Goal: Task Accomplishment & Management: Complete application form

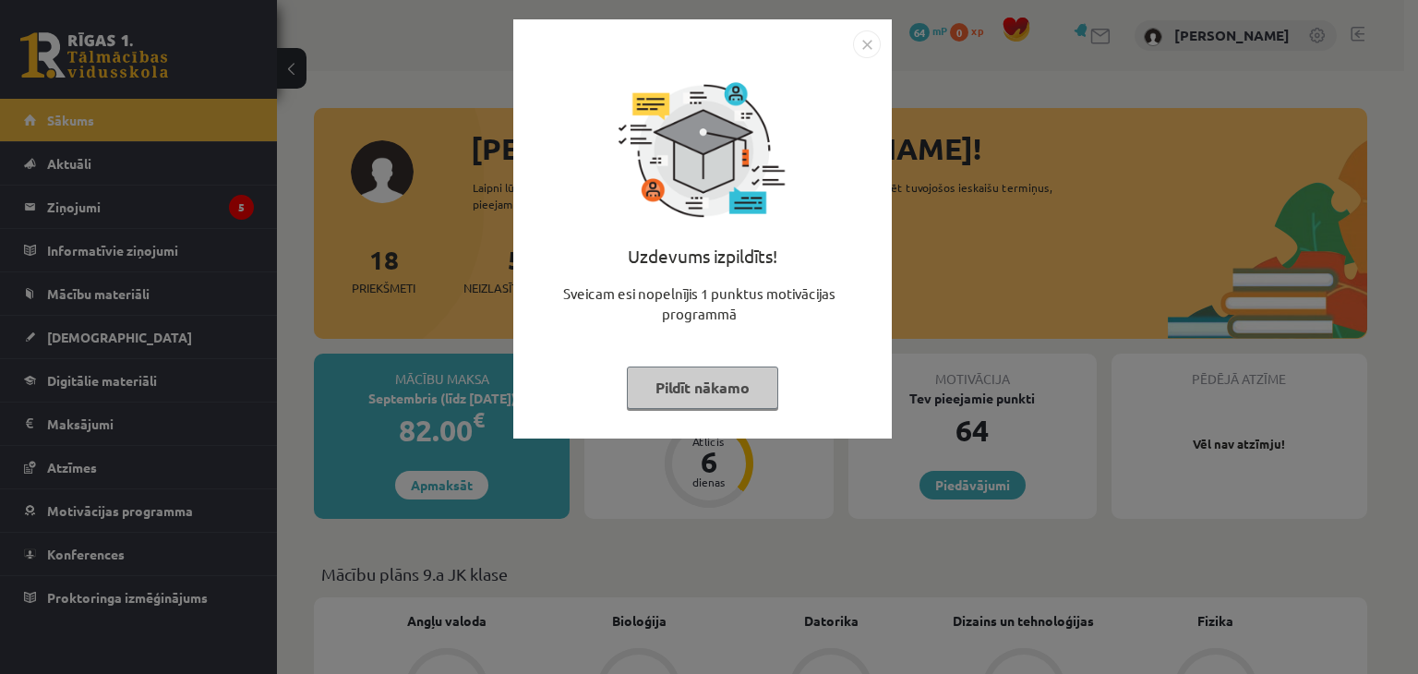
click at [724, 394] on button "Pildīt nākamo" at bounding box center [702, 387] width 151 height 42
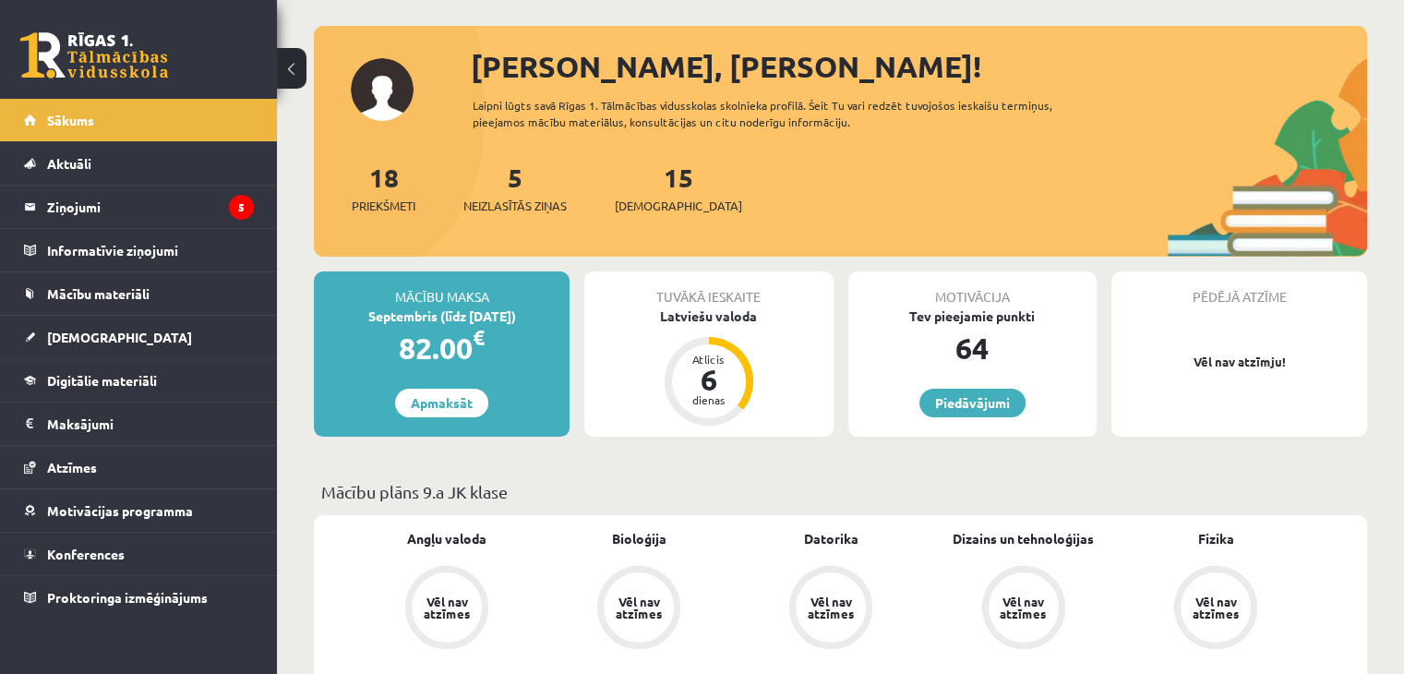
scroll to position [134, 0]
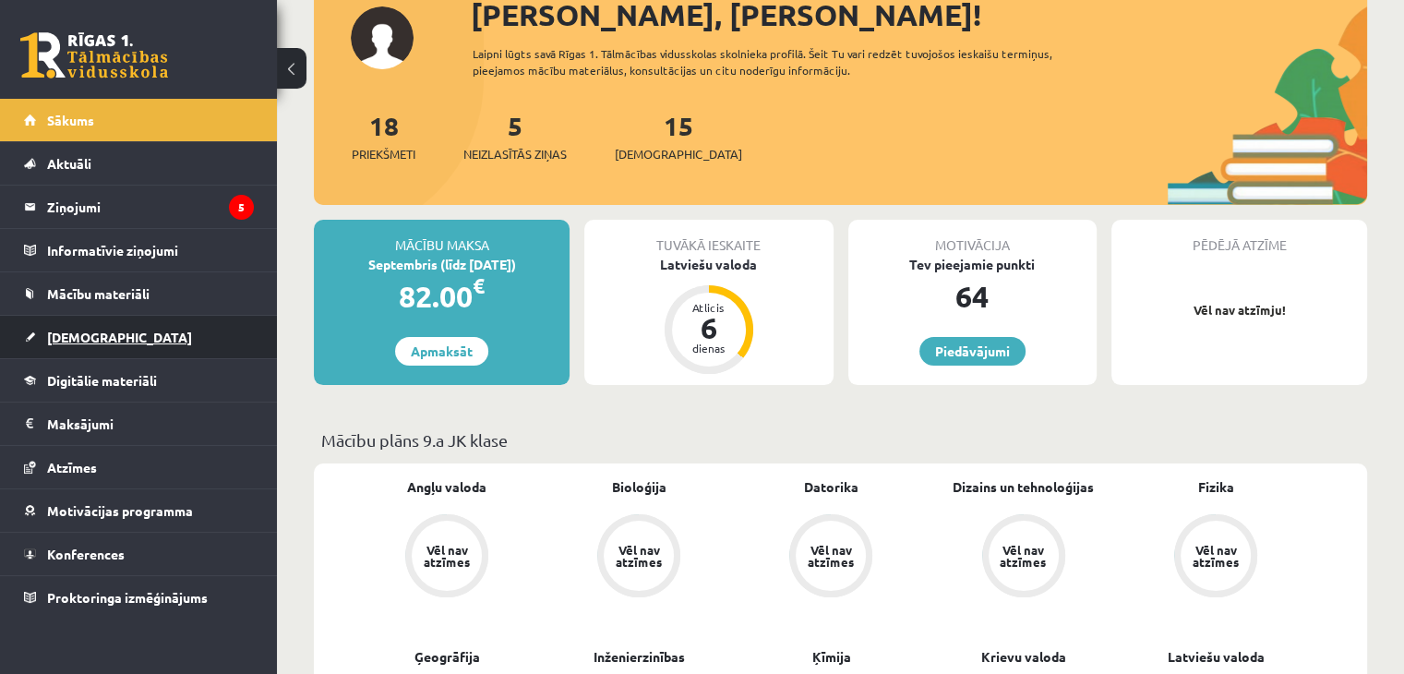
click at [134, 328] on link "[DEMOGRAPHIC_DATA]" at bounding box center [139, 337] width 230 height 42
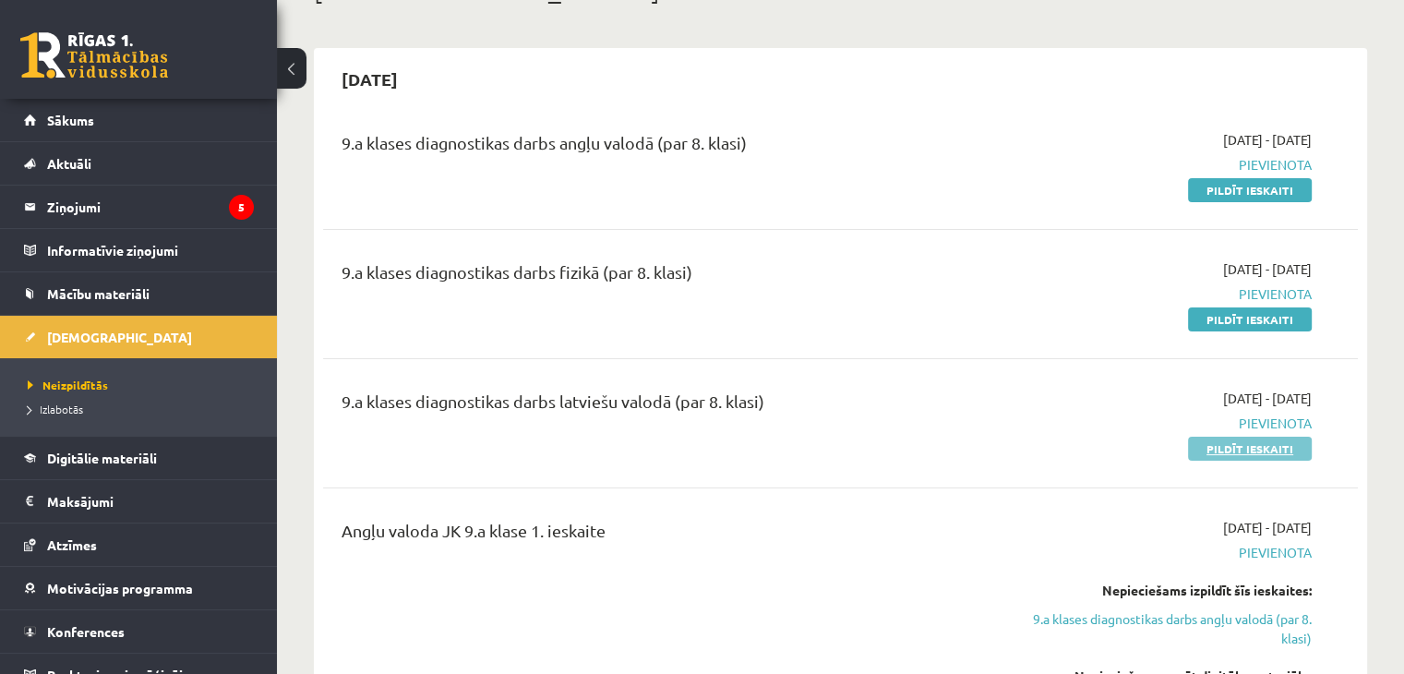
click at [1260, 448] on link "Pildīt ieskaiti" at bounding box center [1250, 449] width 124 height 24
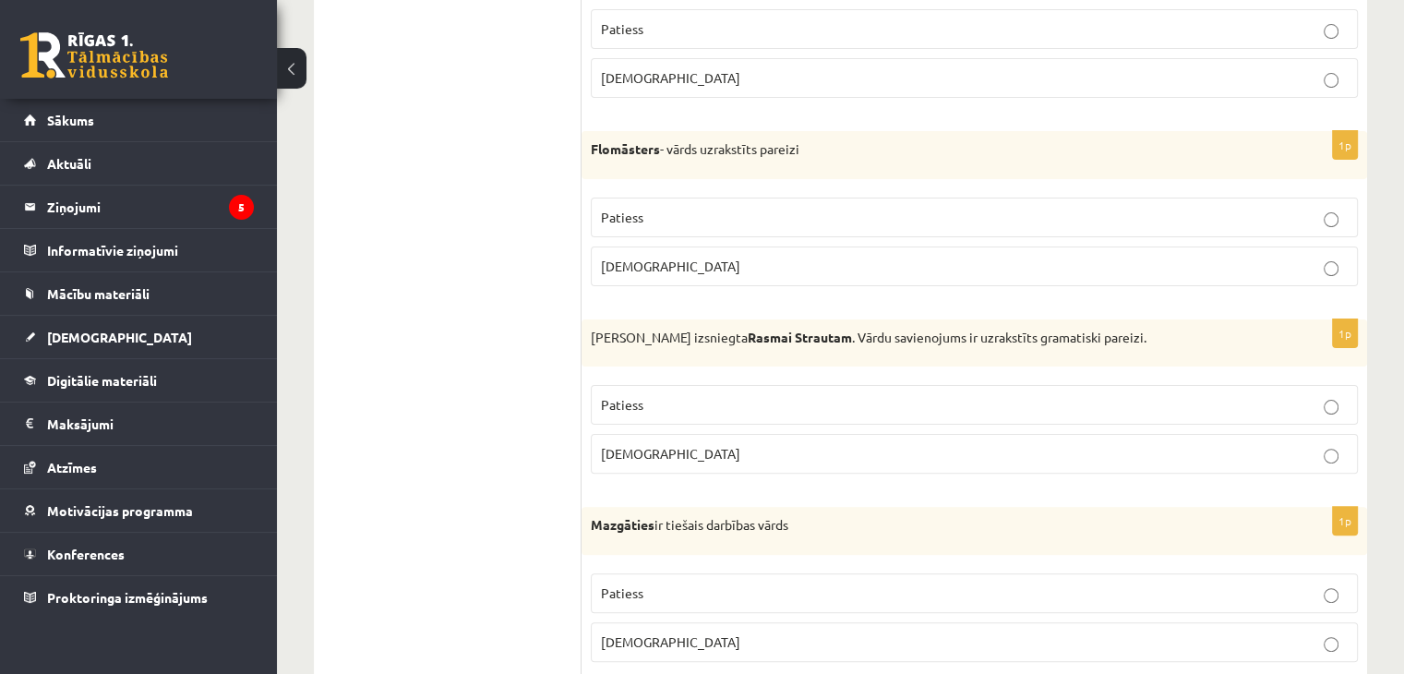
scroll to position [443, 0]
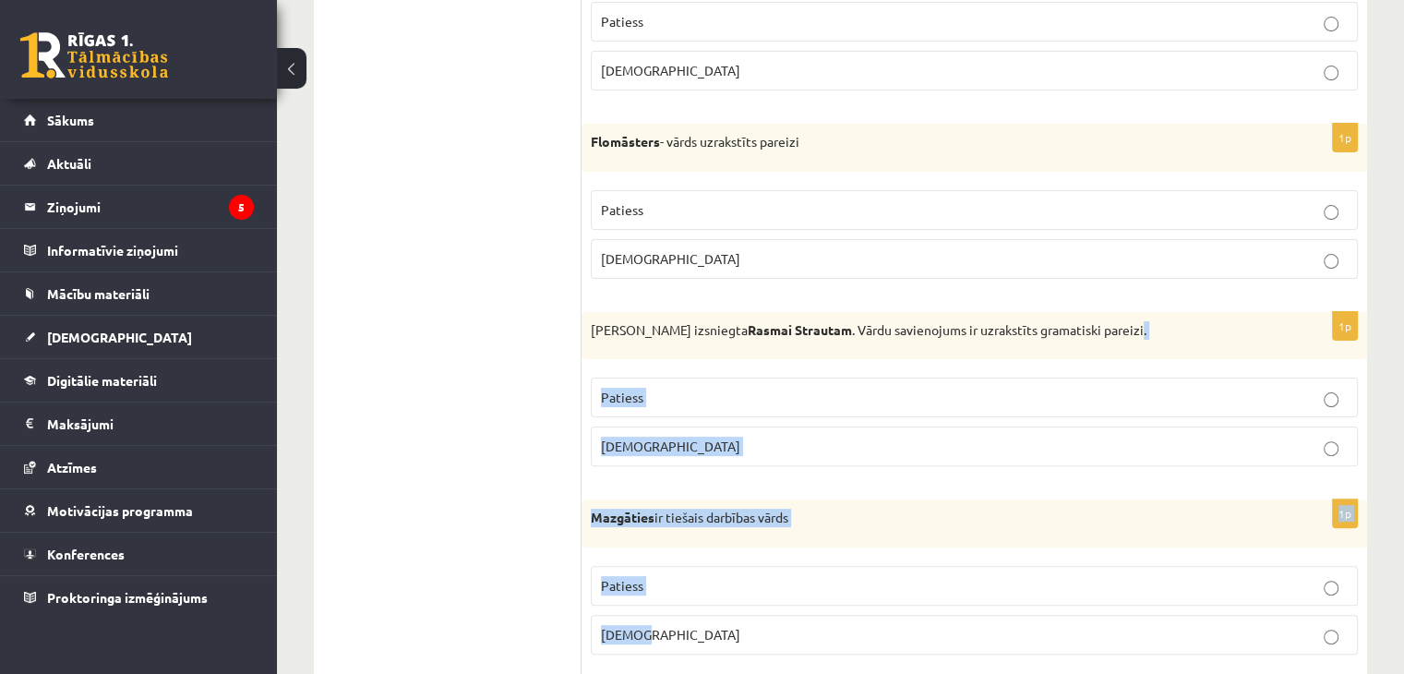
drag, startPoint x: 966, startPoint y: 632, endPoint x: 1121, endPoint y: 257, distance: 406.4
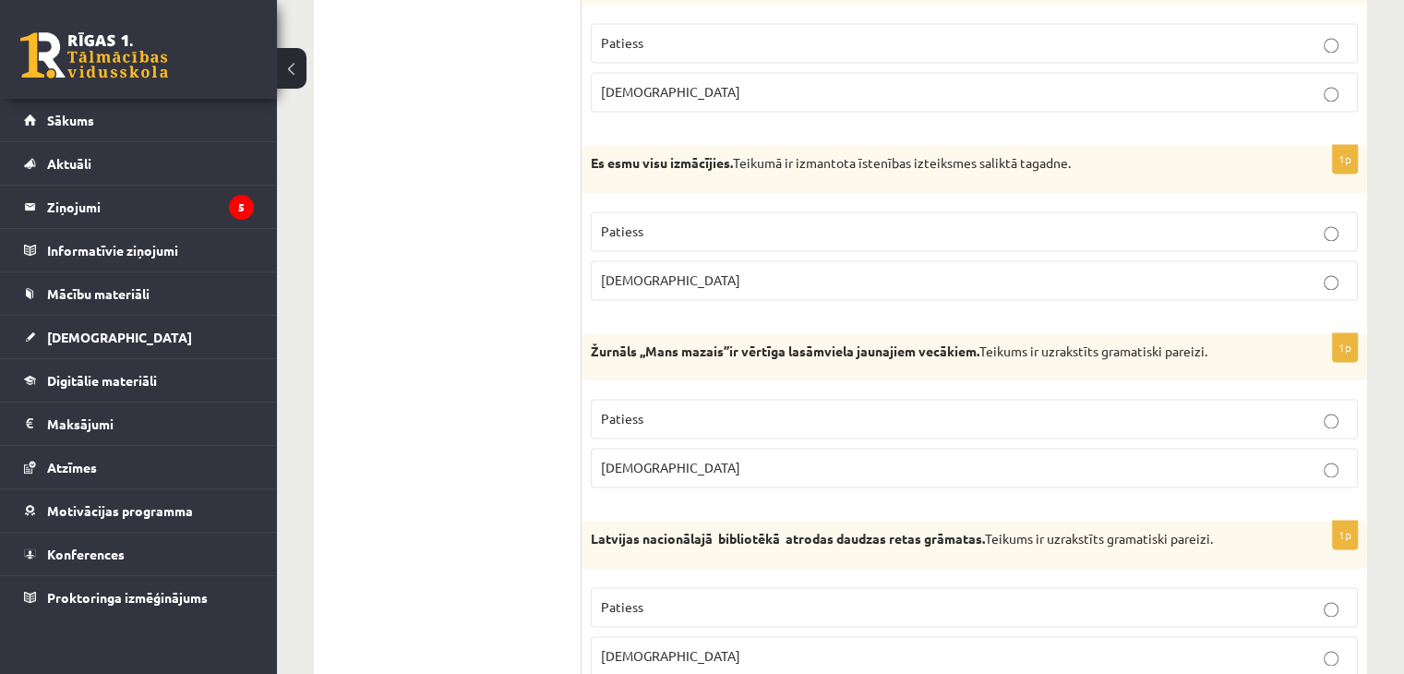
scroll to position [2705, 0]
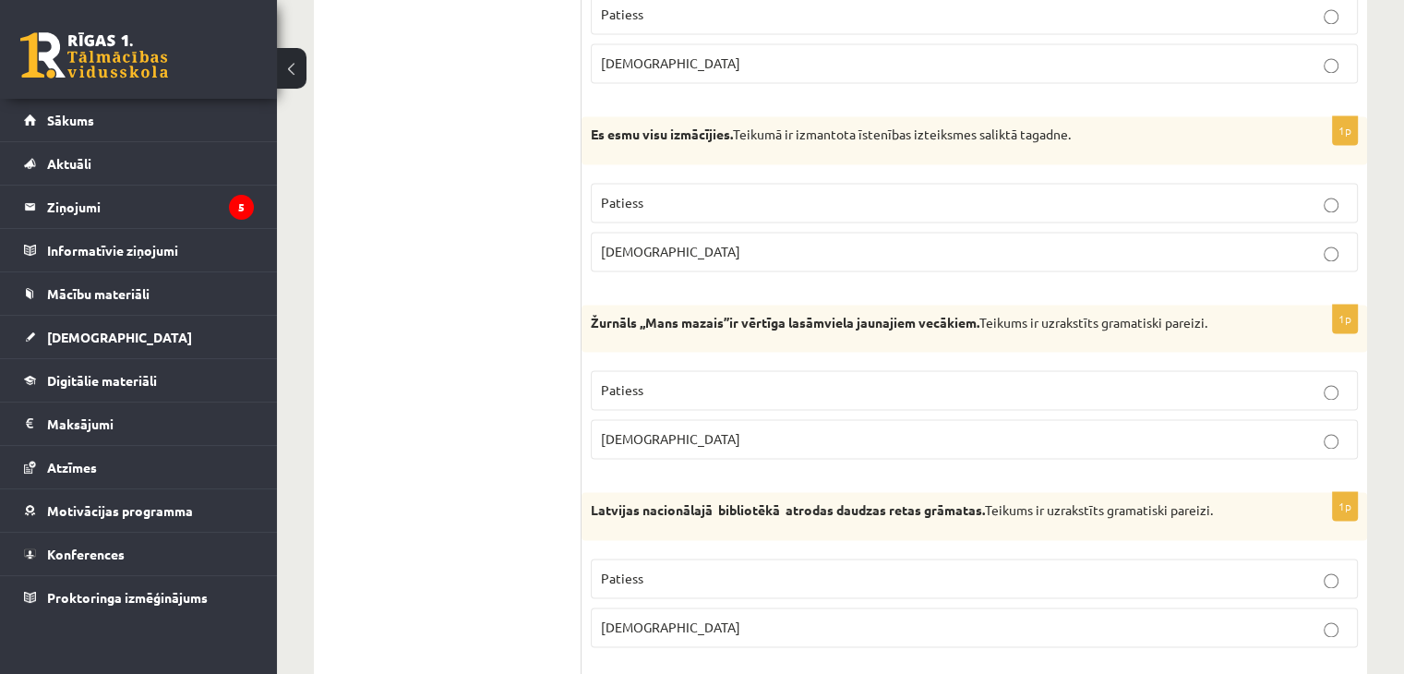
drag, startPoint x: 591, startPoint y: 499, endPoint x: 990, endPoint y: 496, distance: 398.8
click at [990, 501] on p "Latvijas nacionālajā bibliotēkā atrodas daudzas retas grāmatas. Teikums ir uzra…" at bounding box center [928, 510] width 675 height 18
copy strong "Latvijas nacionālajā bibliotēkā atrodas daudzas retas grāmatas."
click at [1143, 438] on label "Aplams" at bounding box center [974, 439] width 767 height 40
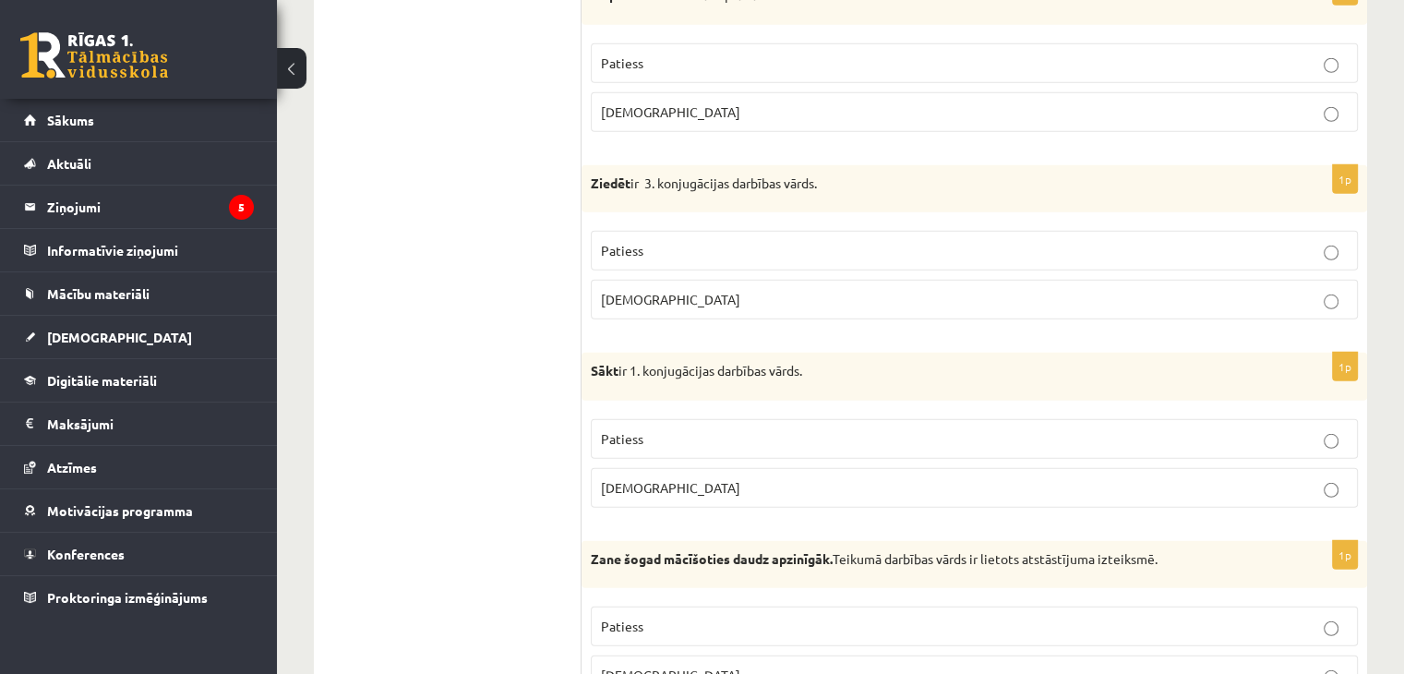
scroll to position [5394, 0]
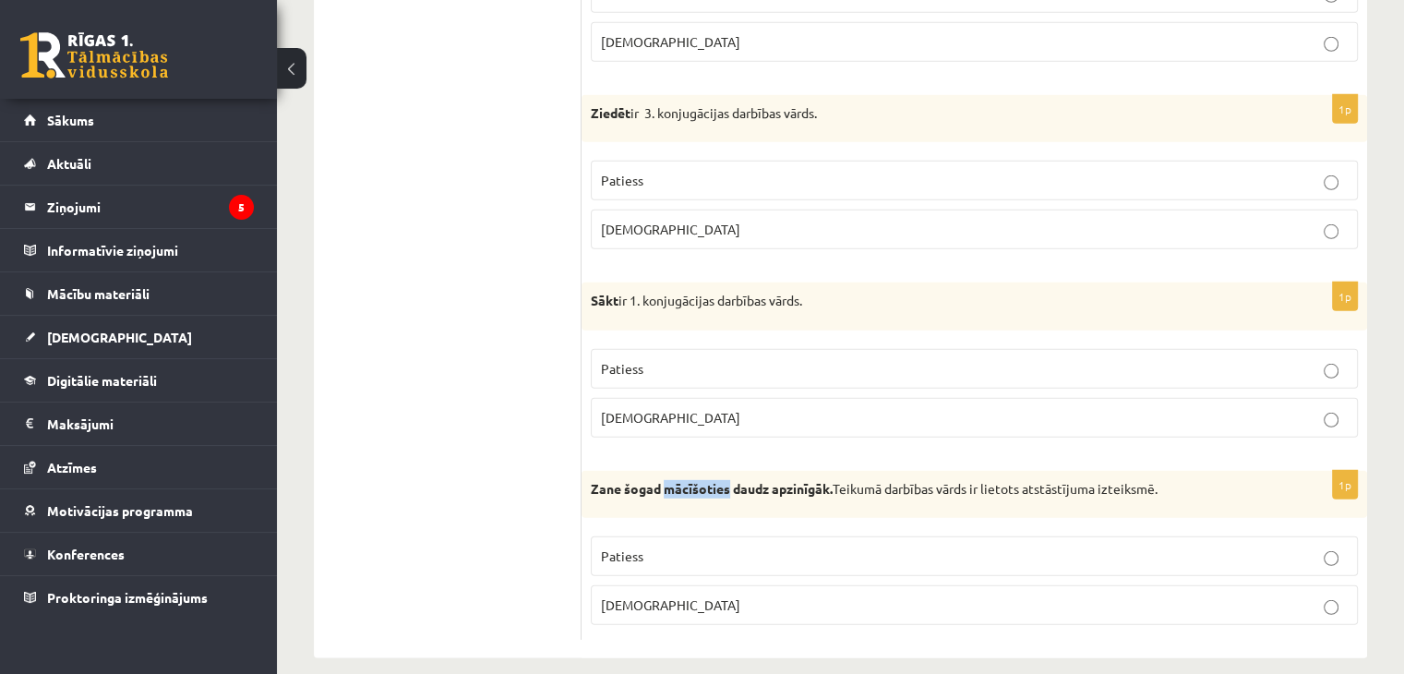
drag, startPoint x: 663, startPoint y: 466, endPoint x: 727, endPoint y: 470, distance: 64.7
click at [727, 480] on strong "Zane šogad mācīšoties daudz apzinīgāk." at bounding box center [712, 488] width 242 height 17
copy strong "mācīšoties"
click at [237, 466] on link "Atzīmes" at bounding box center [139, 467] width 230 height 42
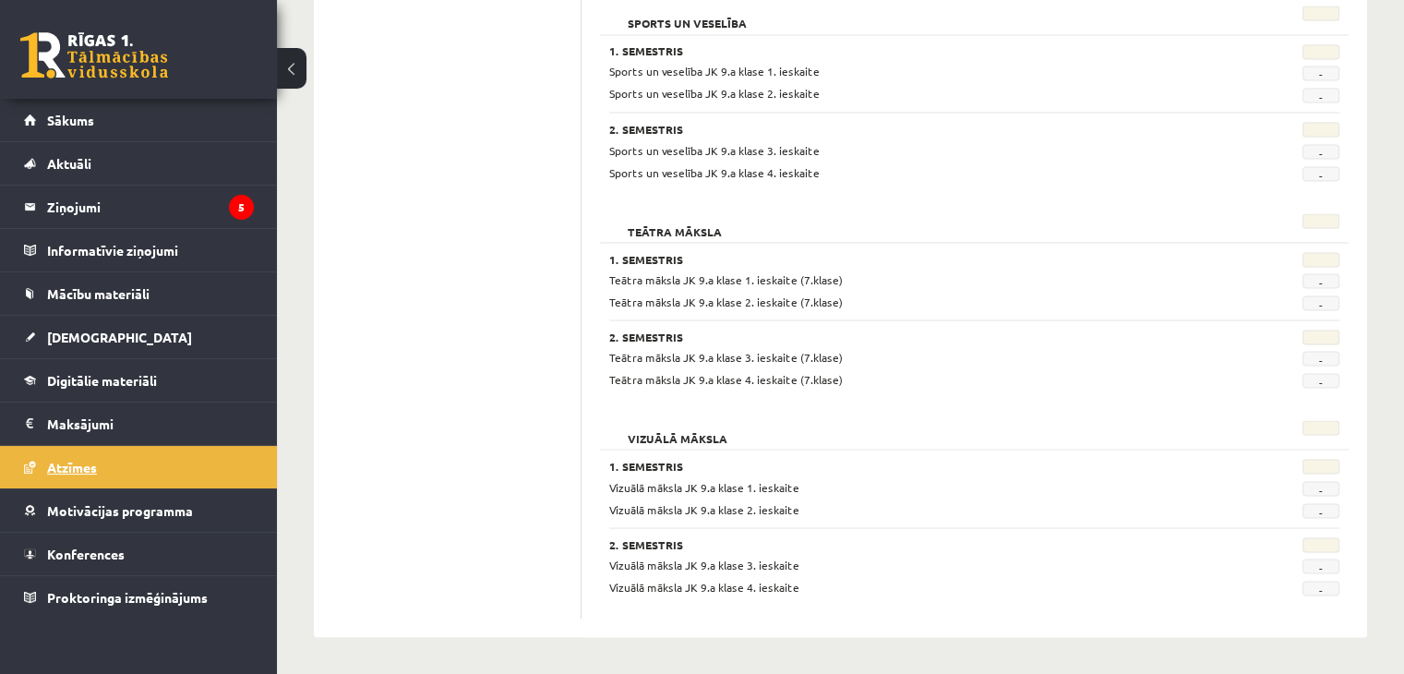
scroll to position [3404, 0]
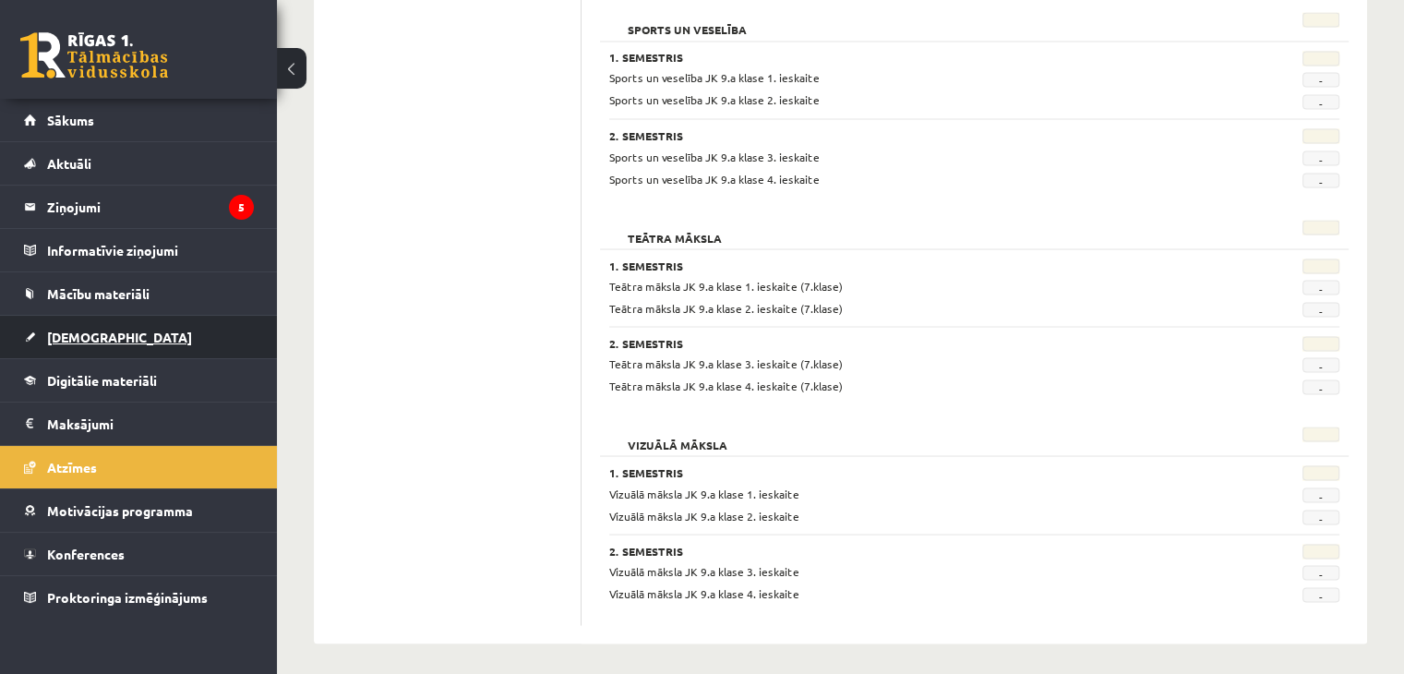
click at [194, 332] on link "[DEMOGRAPHIC_DATA]" at bounding box center [139, 337] width 230 height 42
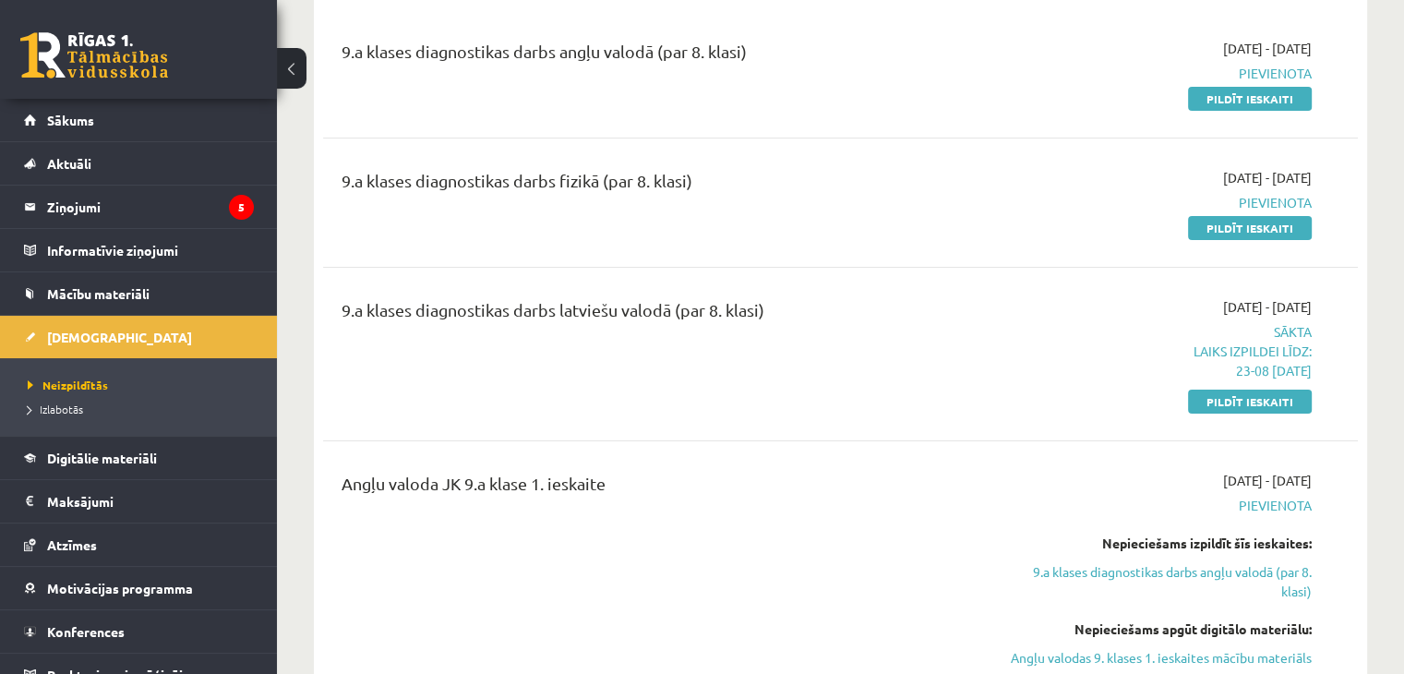
scroll to position [174, 0]
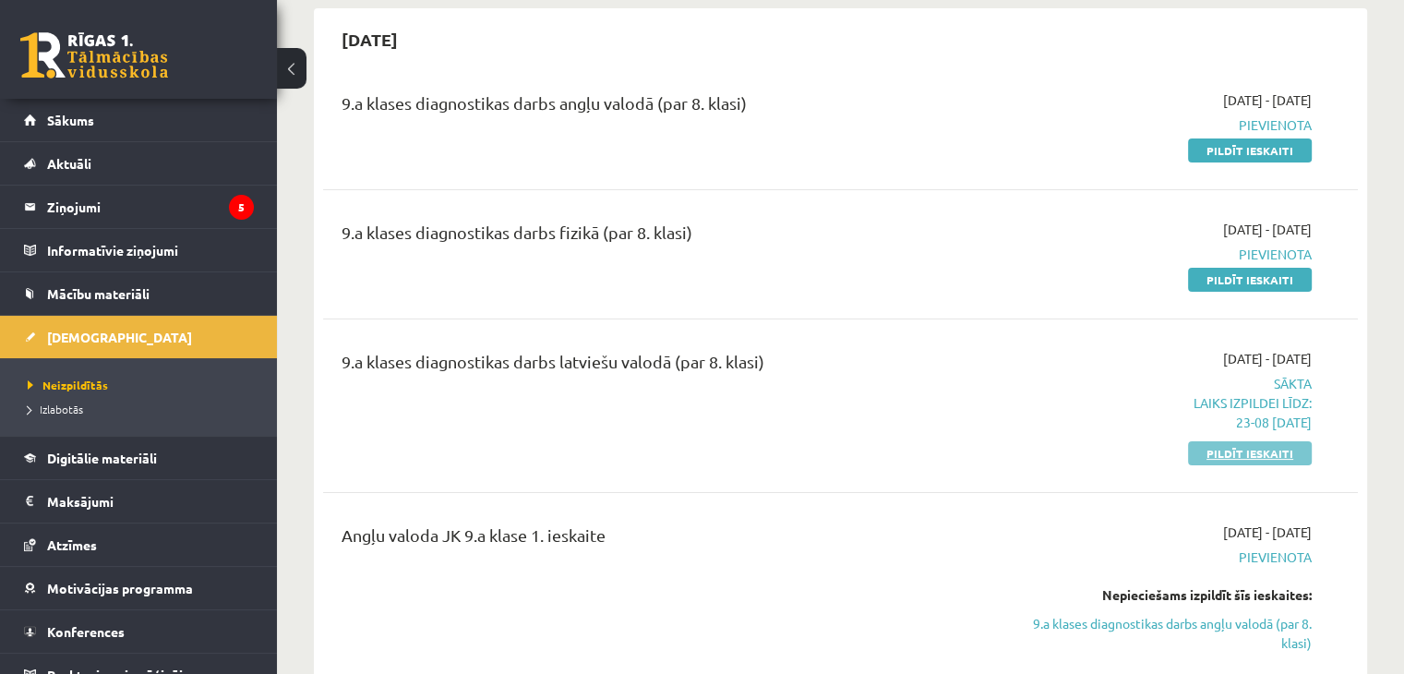
click at [1278, 454] on link "Pildīt ieskaiti" at bounding box center [1250, 453] width 124 height 24
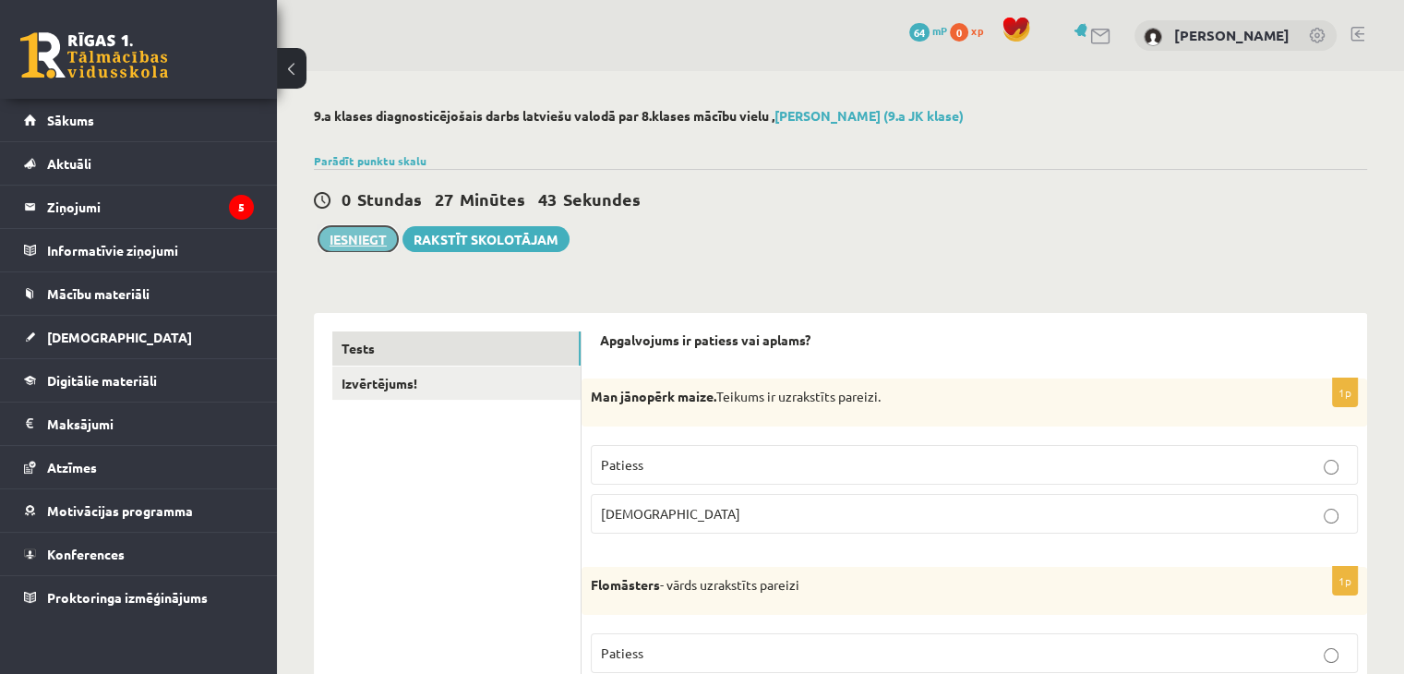
click at [351, 234] on button "Iesniegt" at bounding box center [357, 239] width 79 height 26
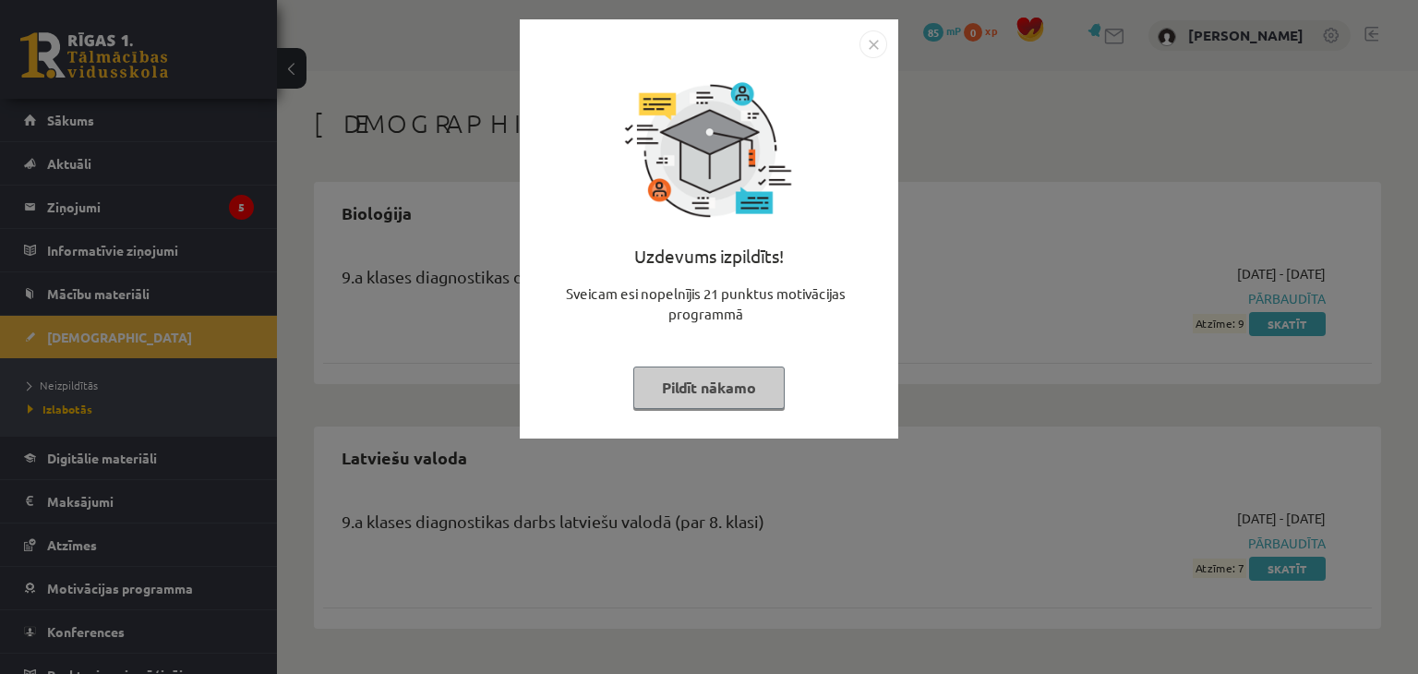
click at [716, 385] on button "Pildīt nākamo" at bounding box center [708, 387] width 151 height 42
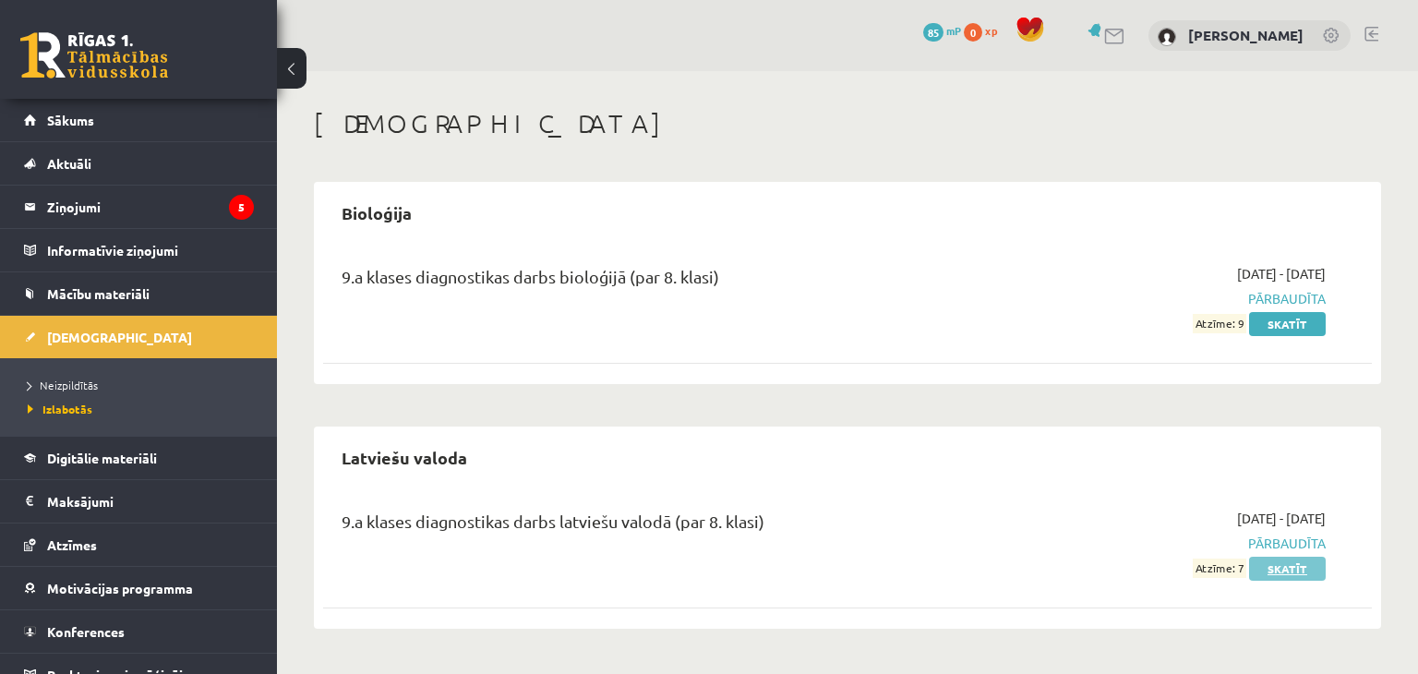
click at [1296, 568] on link "Skatīt" at bounding box center [1287, 569] width 77 height 24
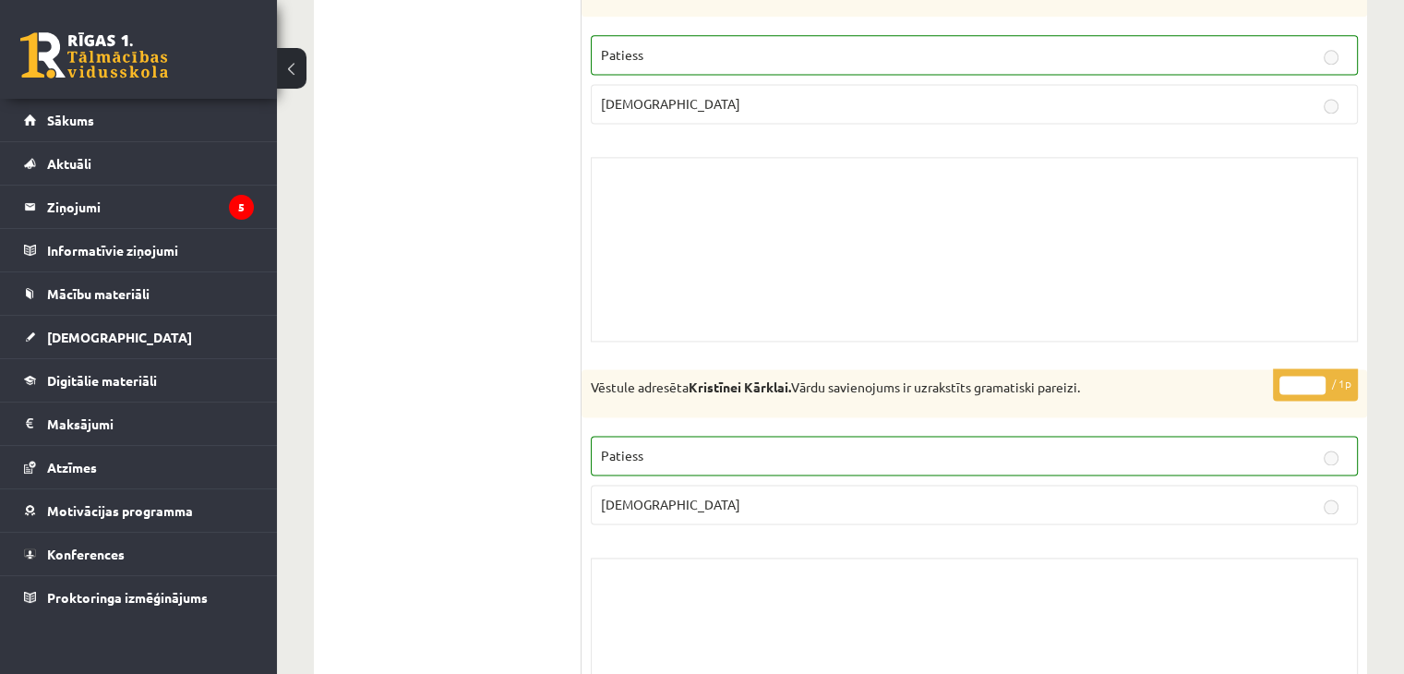
scroll to position [9411, 0]
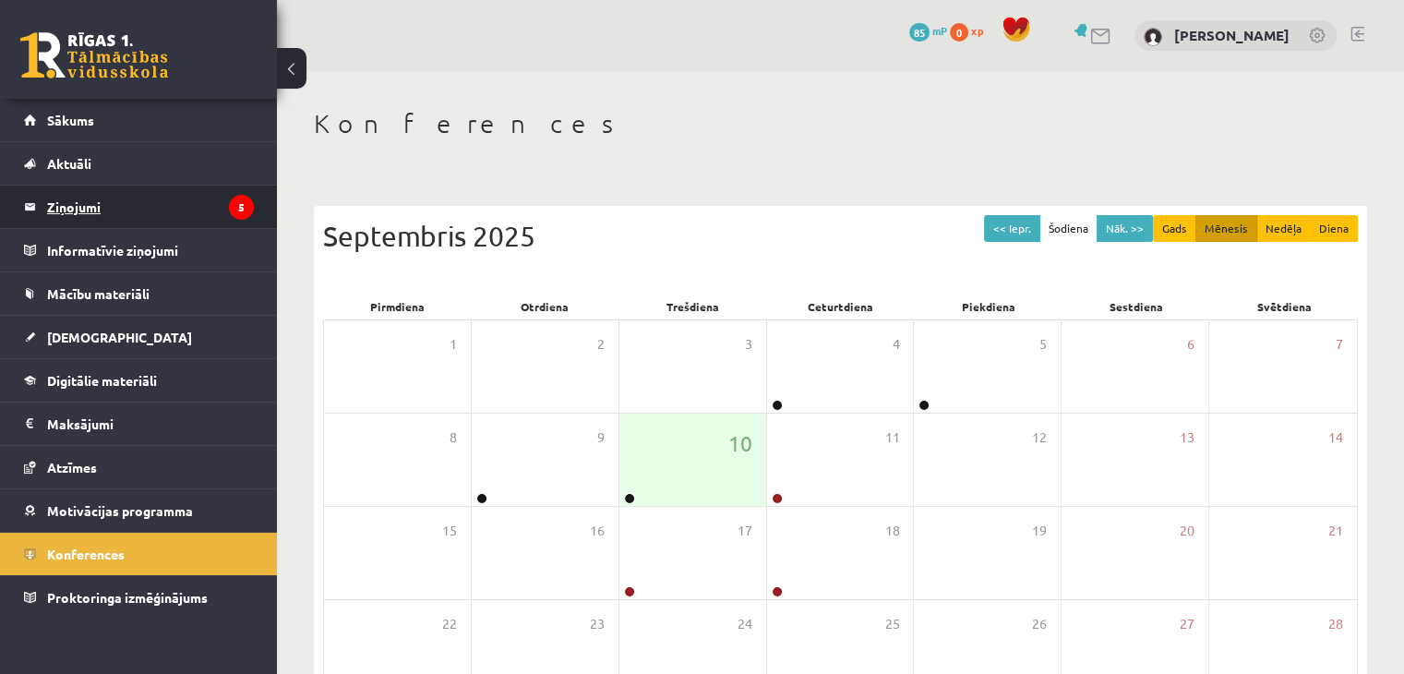
click at [80, 206] on legend "Ziņojumi 5" at bounding box center [150, 207] width 207 height 42
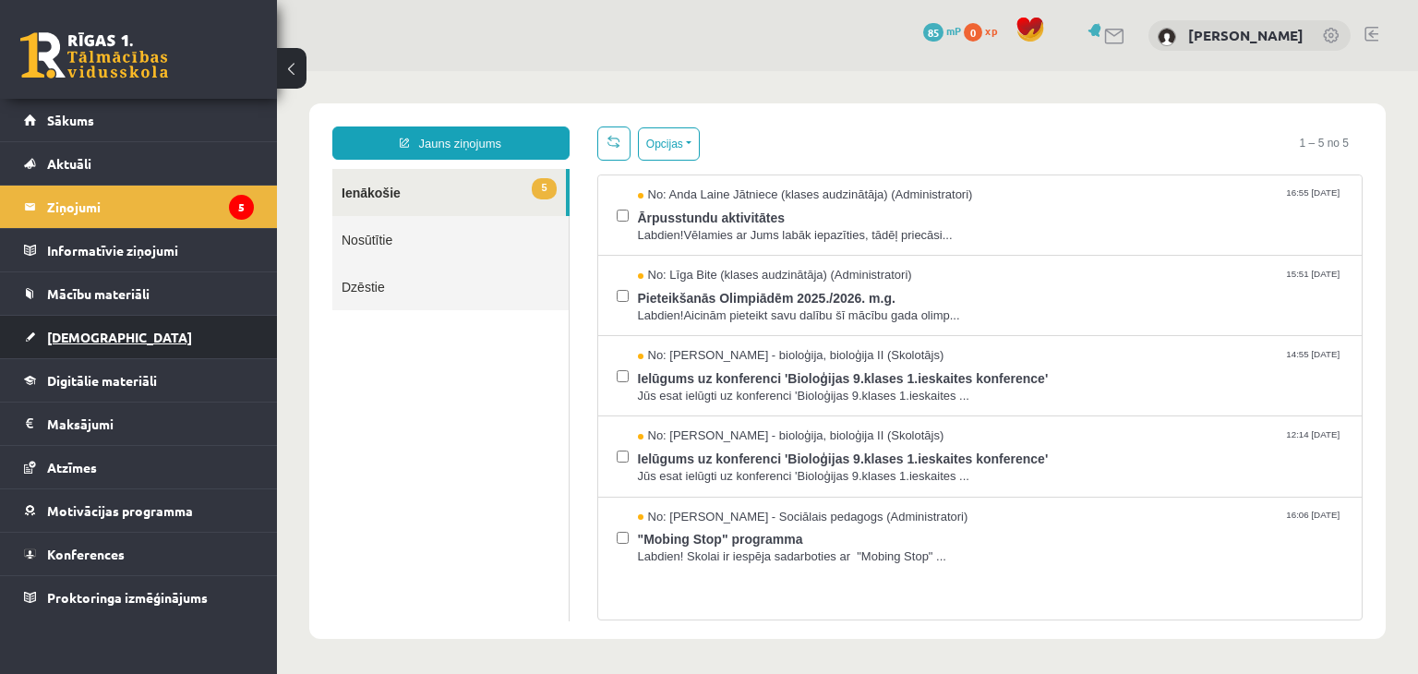
click at [84, 335] on span "[DEMOGRAPHIC_DATA]" at bounding box center [119, 337] width 145 height 17
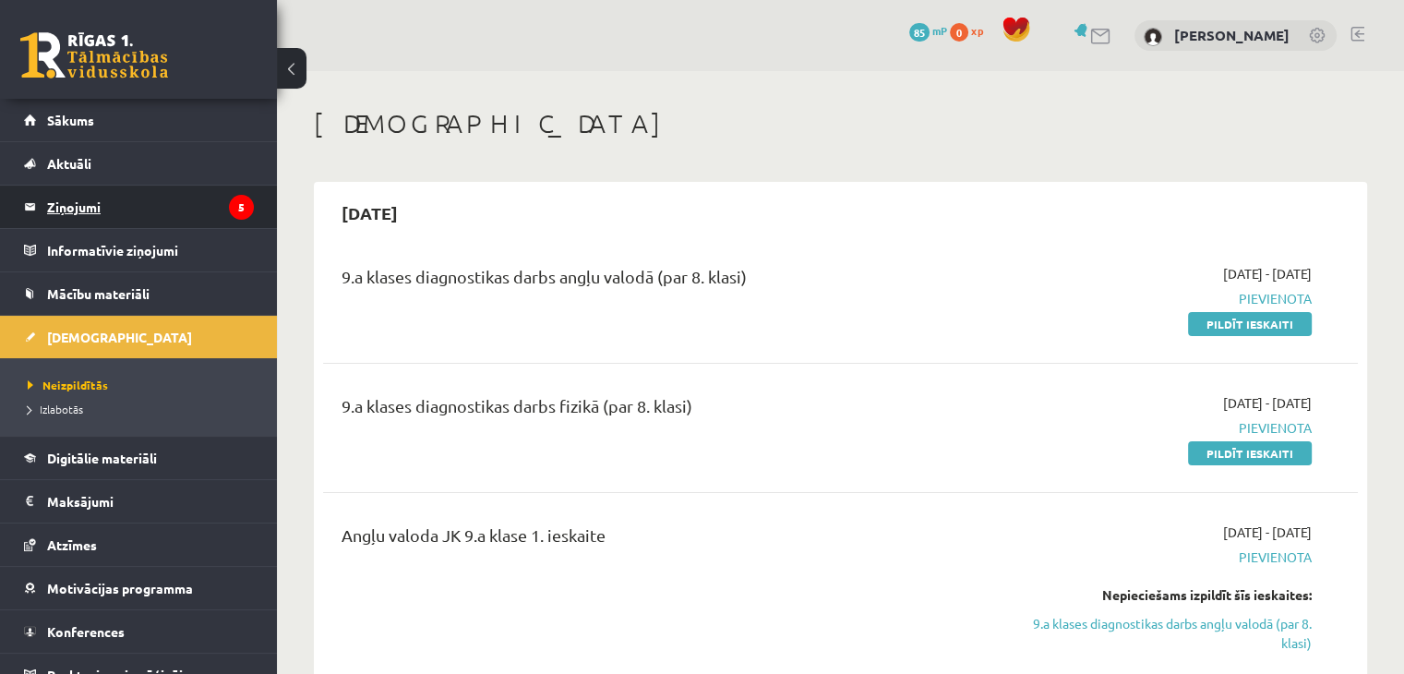
click at [231, 205] on icon "5" at bounding box center [241, 207] width 25 height 25
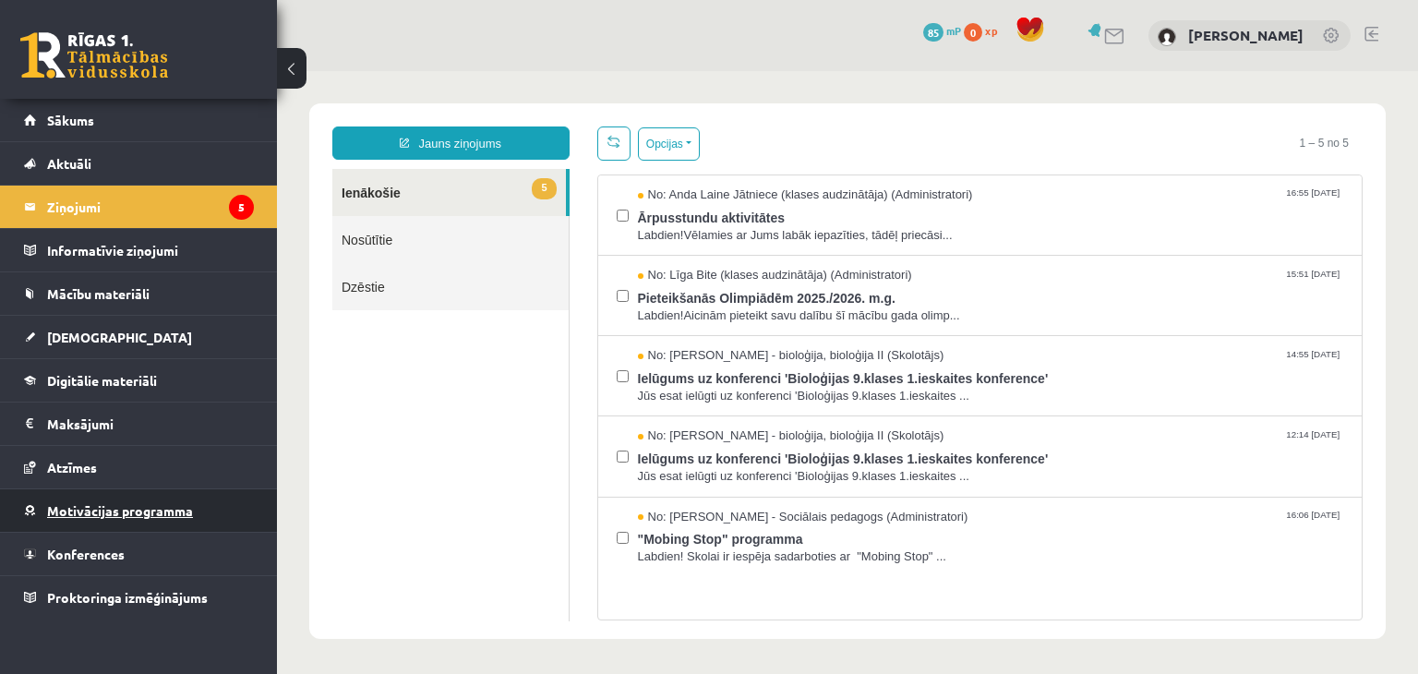
click at [125, 506] on span "Motivācijas programma" at bounding box center [120, 510] width 146 height 17
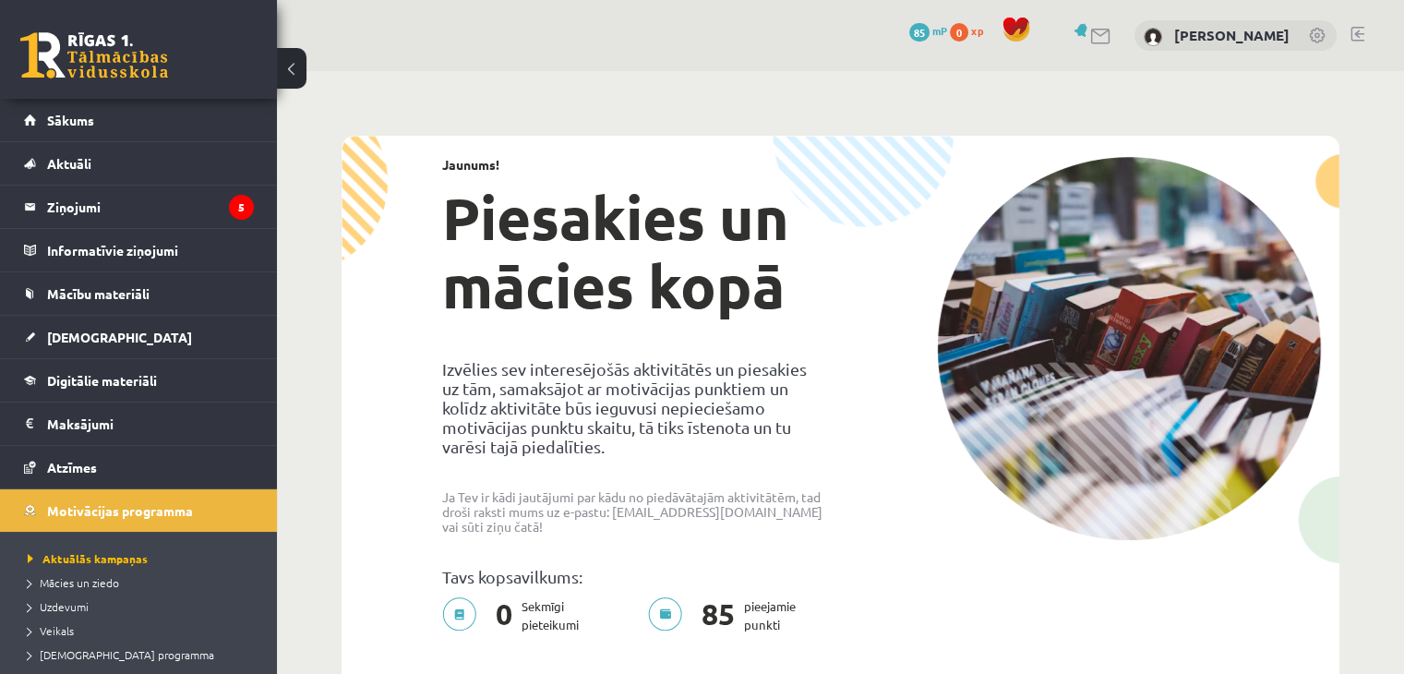
click at [1362, 36] on link at bounding box center [1357, 34] width 14 height 15
